Goal: Task Accomplishment & Management: Complete application form

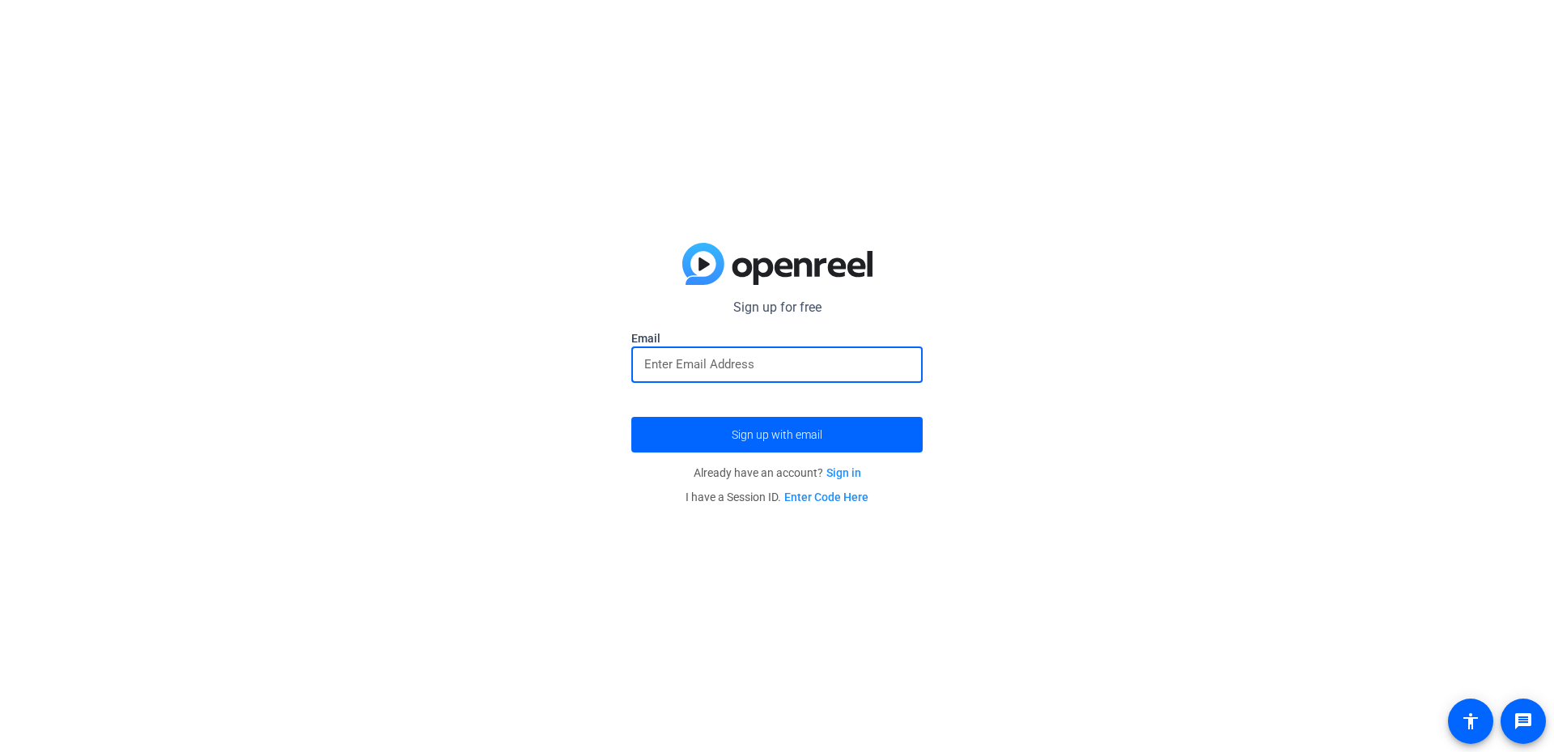
click at [749, 356] on input "email" at bounding box center [776, 364] width 265 height 19
type input "matthew_h_twohy@newyorklife.com"
click at [631, 417] on button "Sign up with email" at bounding box center [776, 435] width 291 height 36
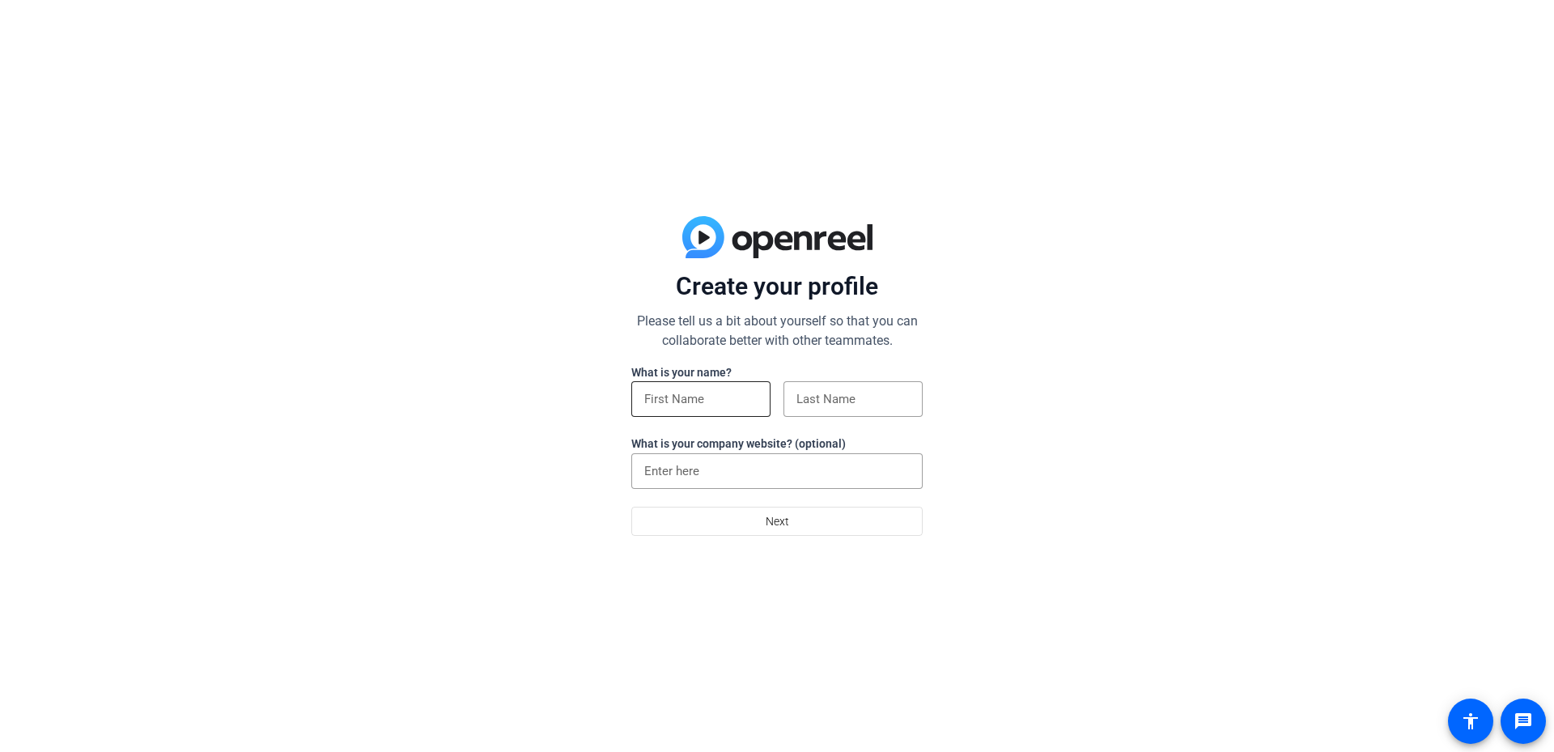
click at [707, 403] on input at bounding box center [700, 398] width 113 height 19
type input "[PERSON_NAME]"
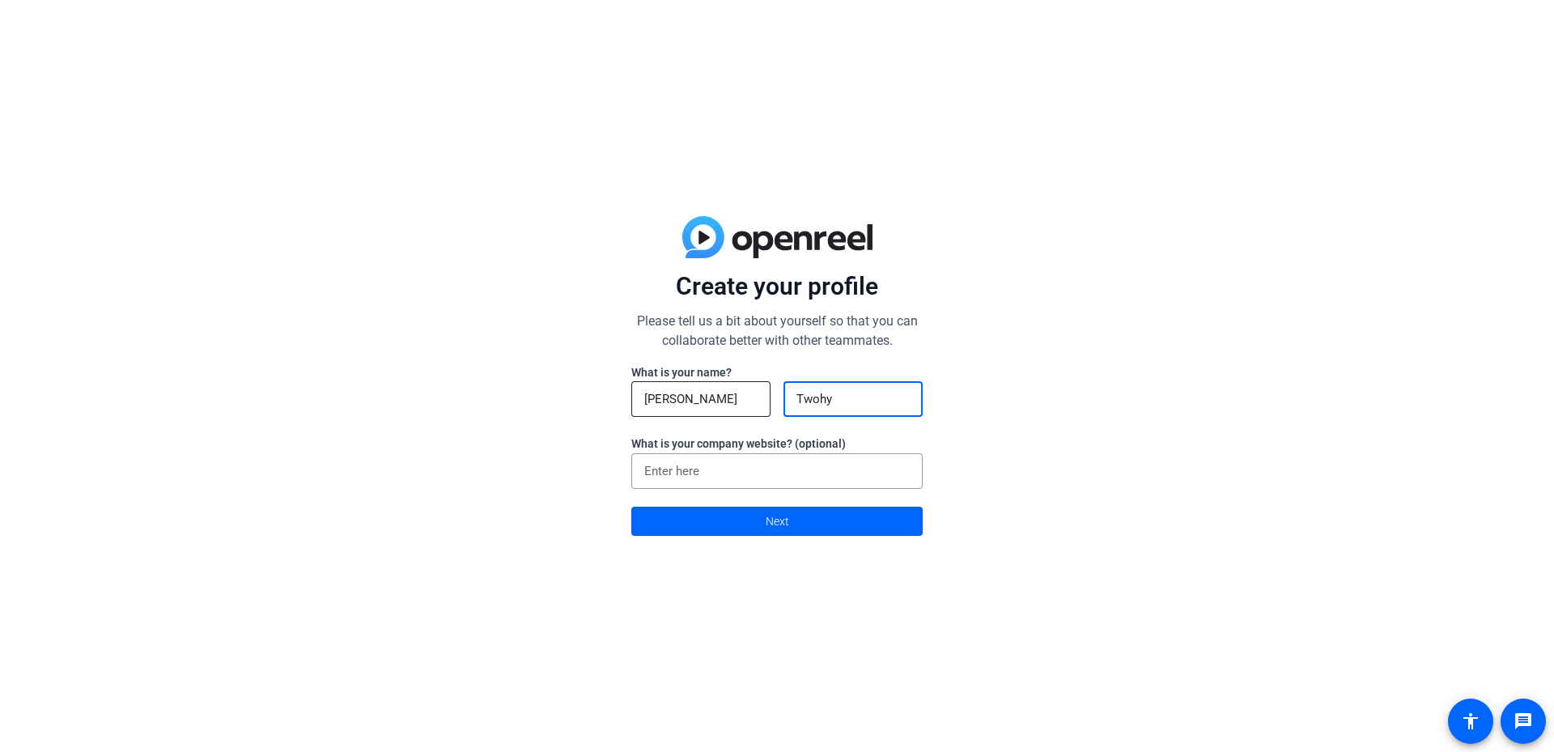
type input "Twohy"
drag, startPoint x: 707, startPoint y: 403, endPoint x: 670, endPoint y: 403, distance: 36.4
click at [670, 403] on input "[PERSON_NAME]" at bounding box center [700, 398] width 113 height 19
type input "[PERSON_NAME]"
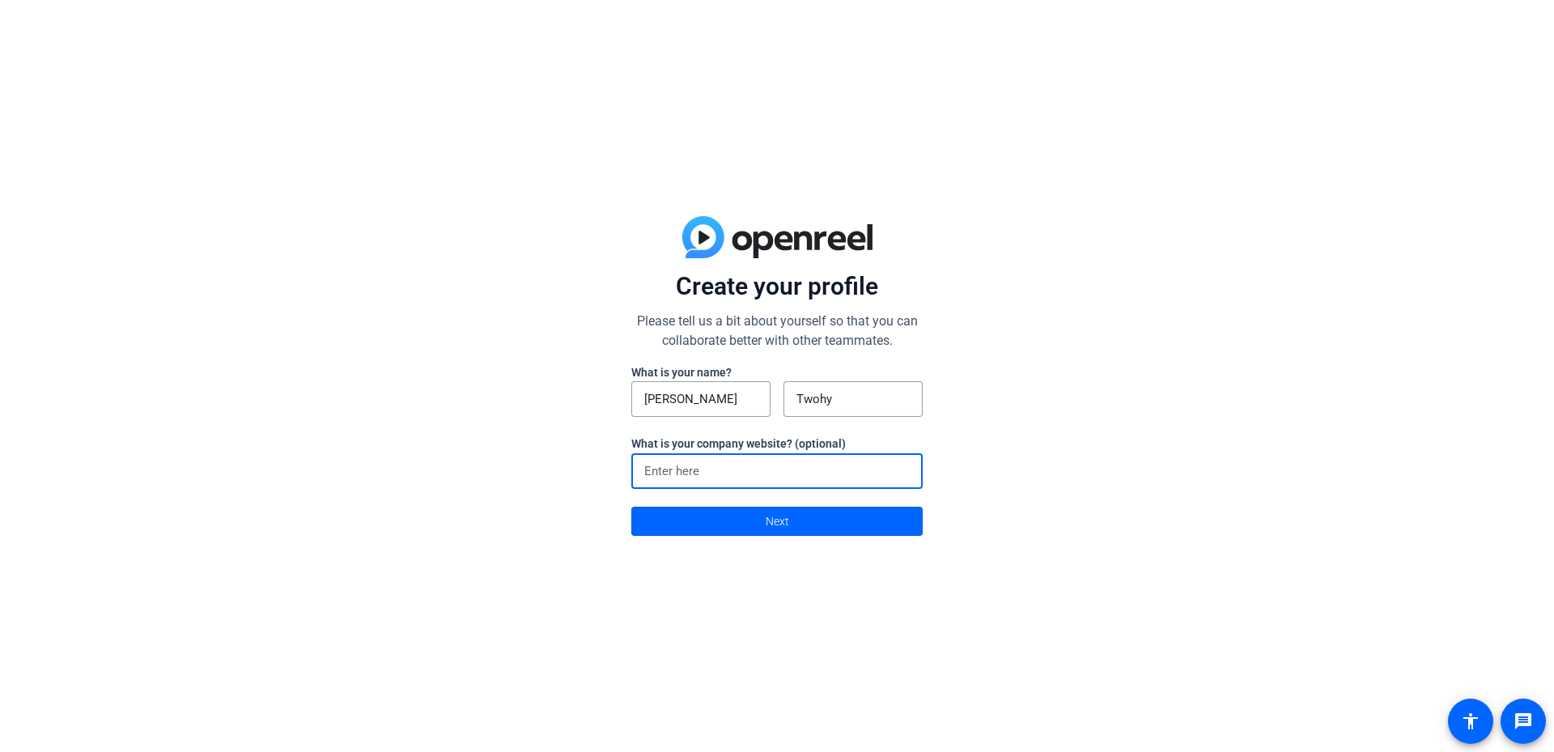
click at [703, 465] on input at bounding box center [776, 470] width 265 height 19
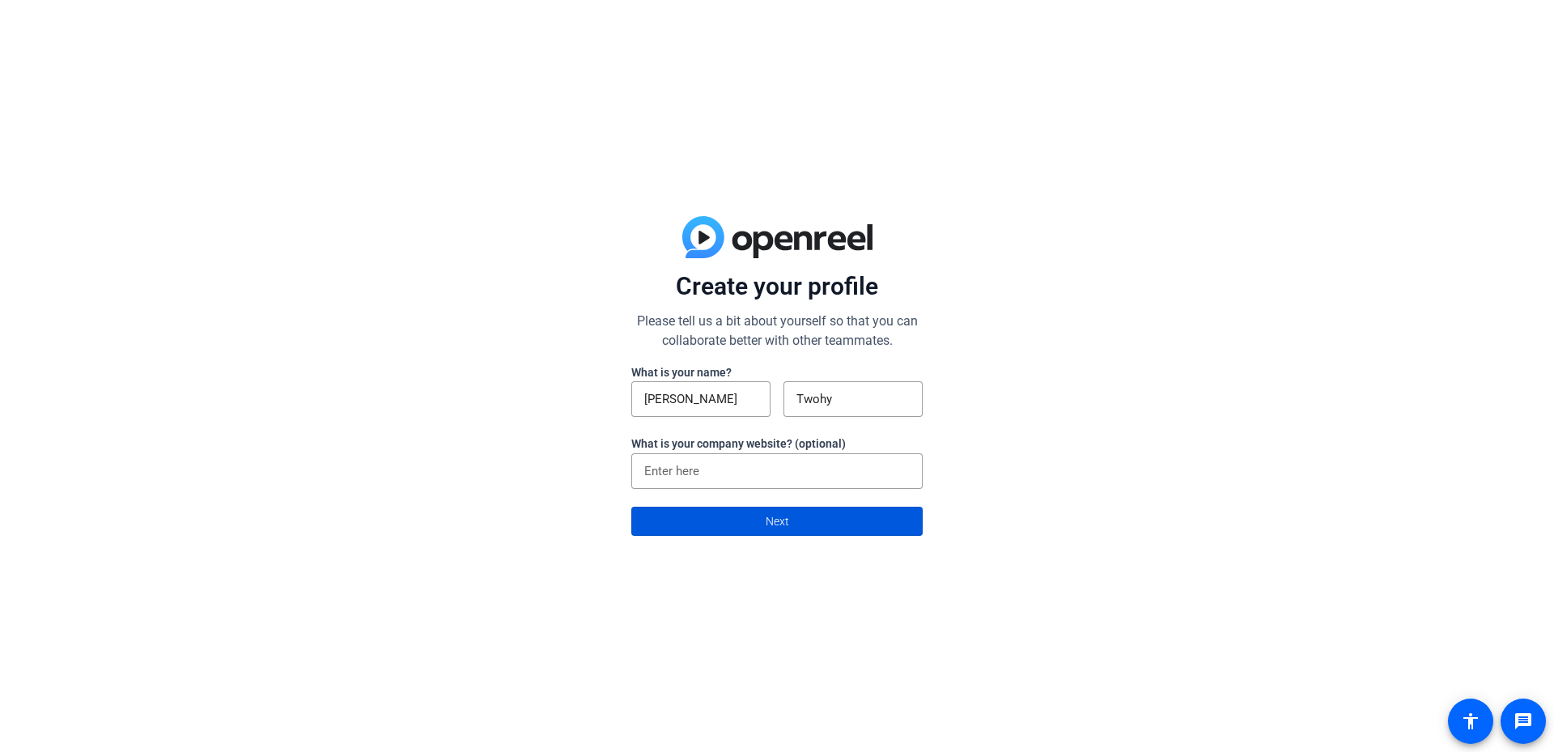
click at [769, 527] on span "Next" at bounding box center [777, 521] width 23 height 31
